Goal: Transaction & Acquisition: Purchase product/service

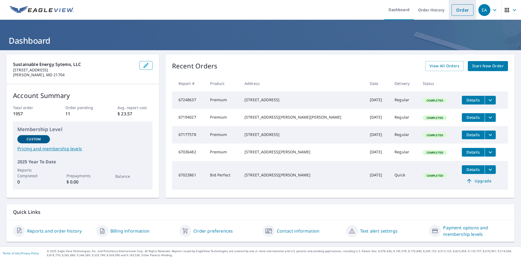
click at [468, 9] on link "Order" at bounding box center [463, 9] width 22 height 11
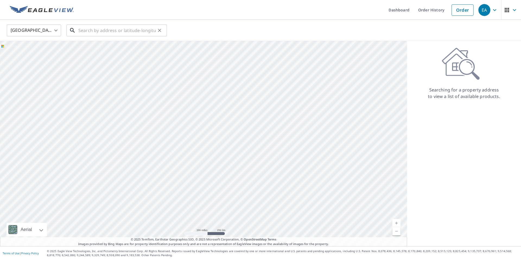
click at [113, 31] on input "text" at bounding box center [116, 30] width 77 height 15
paste input "[PERSON_NAME]"
type input "[PERSON_NAME]"
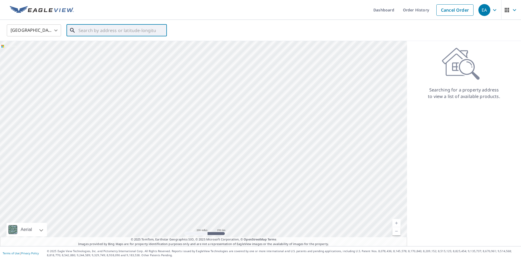
paste input "[STREET_ADDRESS]"
click at [108, 45] on span "[STREET_ADDRESS]" at bounding box center [119, 46] width 85 height 7
type input "[STREET_ADDRESS]"
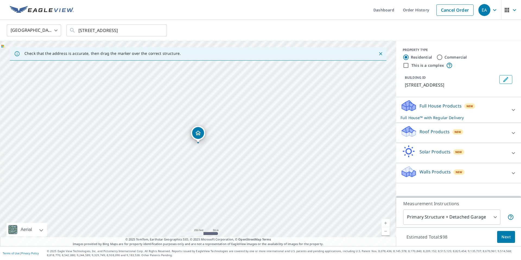
click at [512, 130] on icon at bounding box center [513, 133] width 7 height 7
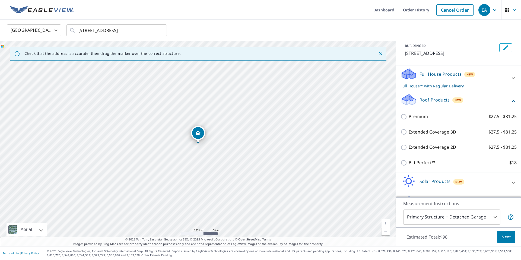
scroll to position [39, 0]
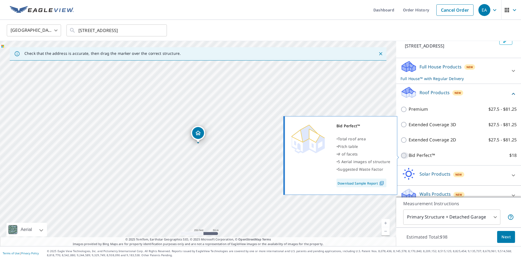
click at [405, 154] on input "Bid Perfect™ $18" at bounding box center [405, 155] width 8 height 7
checkbox input "true"
checkbox input "false"
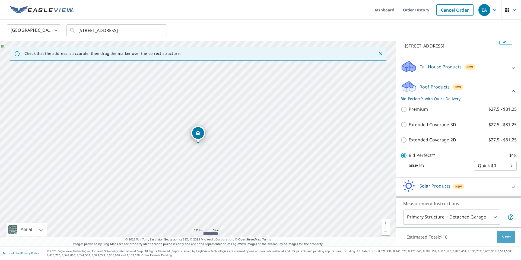
click at [504, 235] on span "Next" at bounding box center [506, 237] width 9 height 7
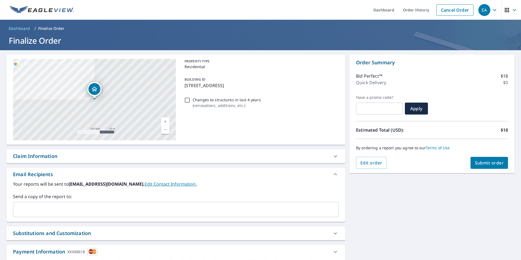
scroll to position [34, 0]
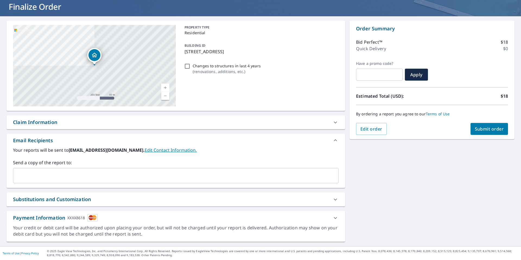
click at [270, 175] on input "text" at bounding box center [171, 175] width 313 height 10
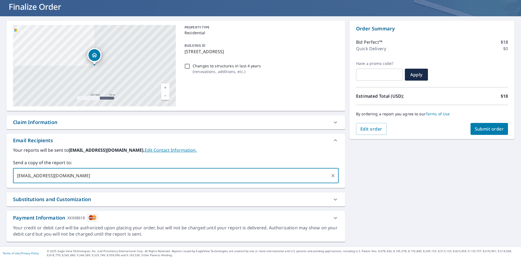
type input "[EMAIL_ADDRESS][DOMAIN_NAME]"
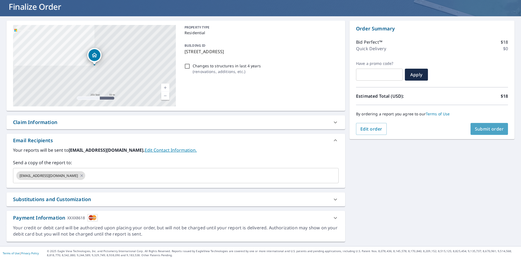
click at [484, 129] on span "Submit order" at bounding box center [489, 129] width 29 height 6
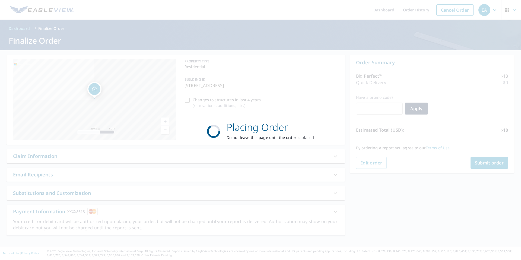
scroll to position [0, 0]
